Goal: Information Seeking & Learning: Find specific fact

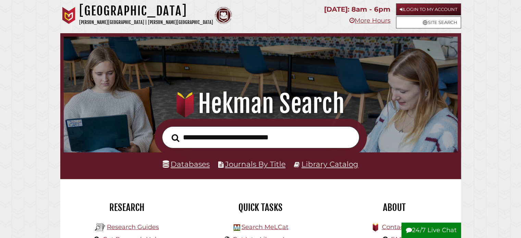
scroll to position [130, 391]
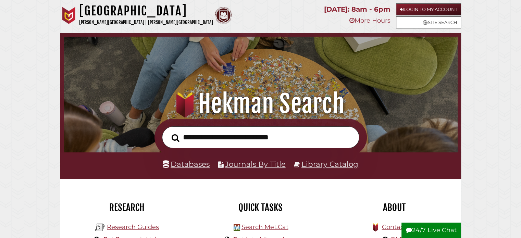
scroll to position [130, 391]
click at [186, 162] on link "Databases" at bounding box center [186, 164] width 47 height 9
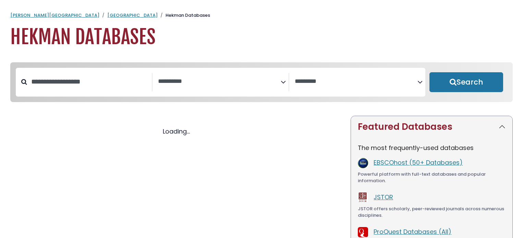
select select "Database Subject Filter"
select select "Database Vendors Filter"
select select "Database Subject Filter"
select select "Database Vendors Filter"
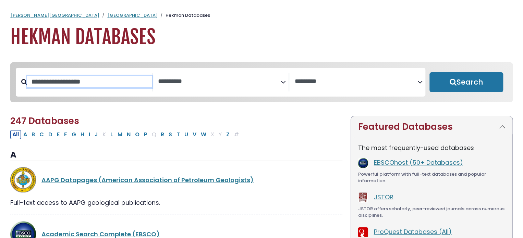
click at [105, 82] on input "Search database by title or keyword" at bounding box center [89, 81] width 125 height 11
type input "**********"
click at [429, 72] on button "Search" at bounding box center [466, 82] width 74 height 20
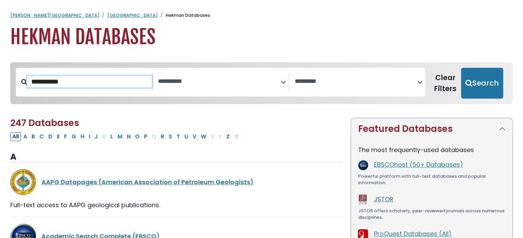
select select "Database Subject Filter"
select select "Database Vendors Filter"
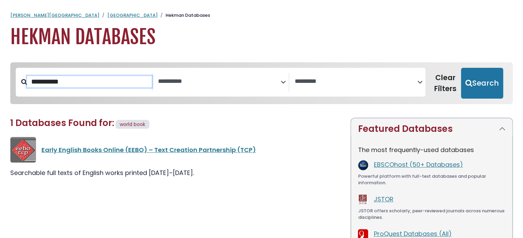
drag, startPoint x: 92, startPoint y: 84, endPoint x: 49, endPoint y: 84, distance: 43.2
click at [49, 84] on input "**********" at bounding box center [89, 81] width 125 height 11
type input "*********"
click at [461, 68] on button "Search" at bounding box center [482, 83] width 42 height 31
select select "Database Subject Filter"
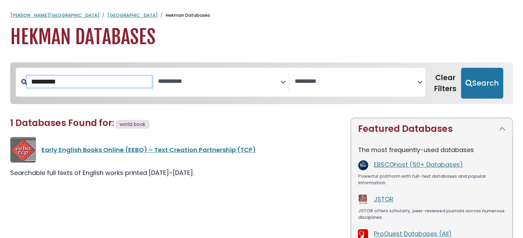
select select "Database Vendors Filter"
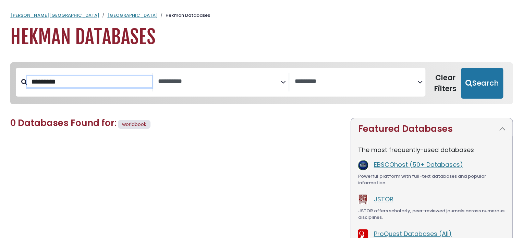
drag, startPoint x: 77, startPoint y: 83, endPoint x: 25, endPoint y: 83, distance: 52.1
click at [25, 83] on div "*********" at bounding box center [84, 82] width 137 height 19
click at [215, 46] on h1 "Hekman Databases" at bounding box center [261, 37] width 502 height 23
